Goal: Find specific page/section: Find specific page/section

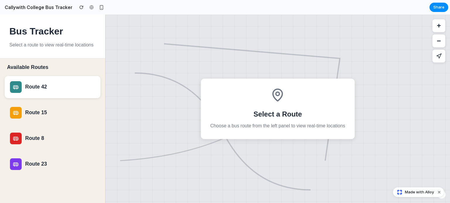
click at [43, 87] on div "Route 42" at bounding box center [60, 87] width 70 height 6
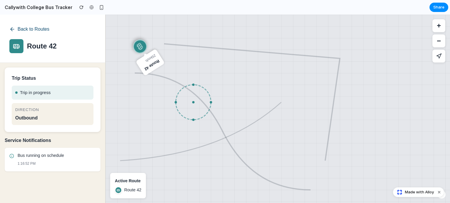
click at [11, 29] on icon at bounding box center [12, 30] width 2 height 4
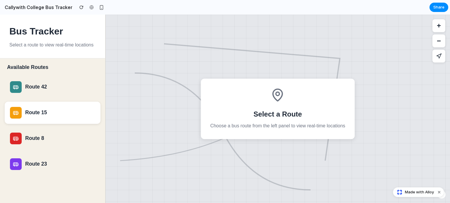
click at [29, 117] on div "Route 15" at bounding box center [52, 113] width 85 height 12
